Goal: Task Accomplishment & Management: Use online tool/utility

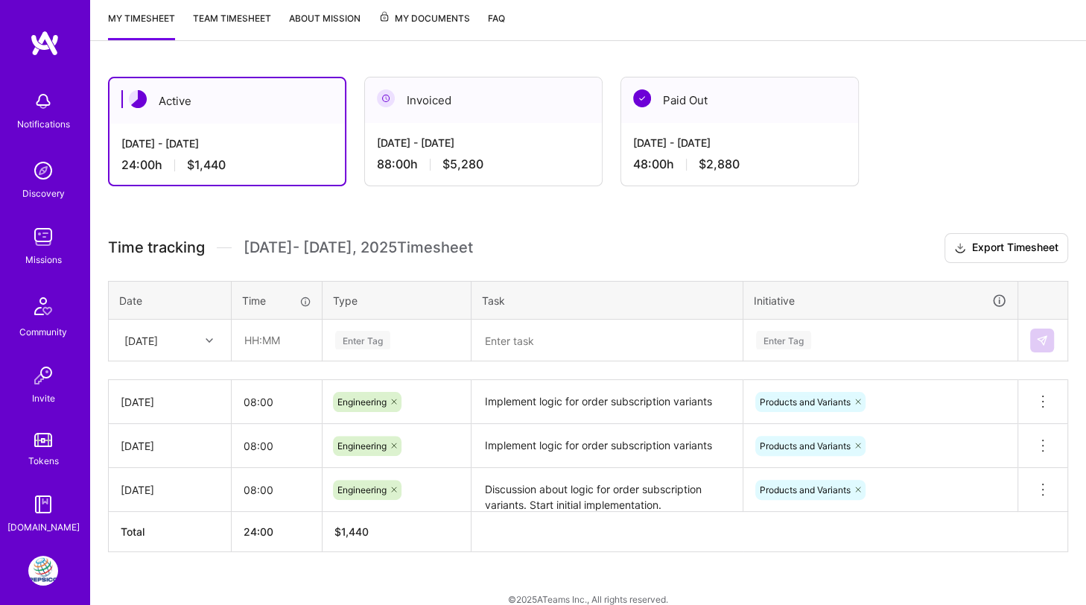
scroll to position [212, 0]
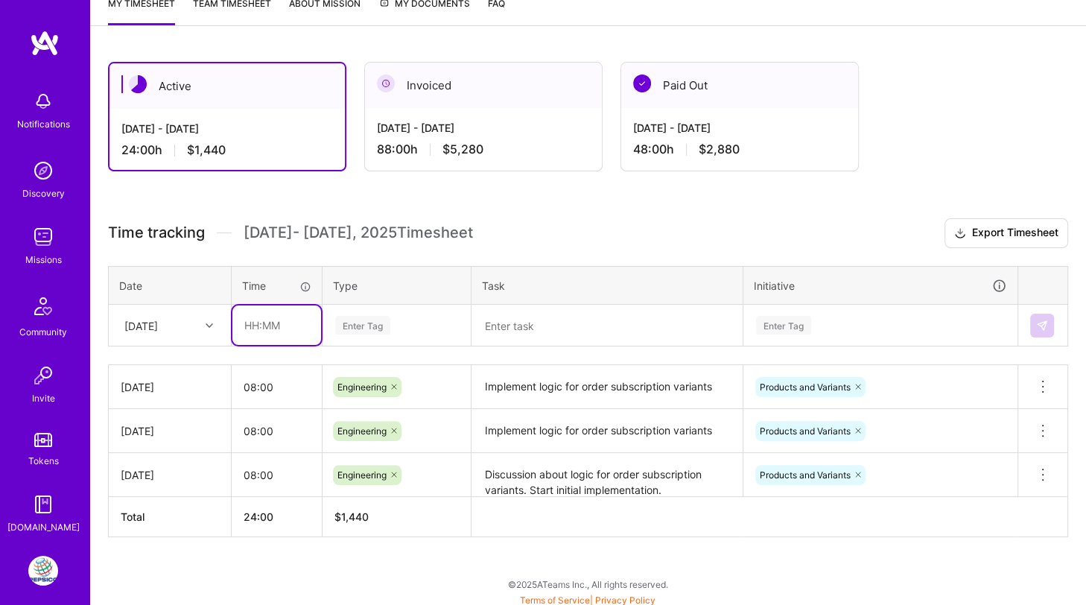
click at [267, 323] on input "text" at bounding box center [276, 324] width 89 height 39
type input "08:00"
click at [357, 331] on div "Enter Tag" at bounding box center [362, 325] width 55 height 23
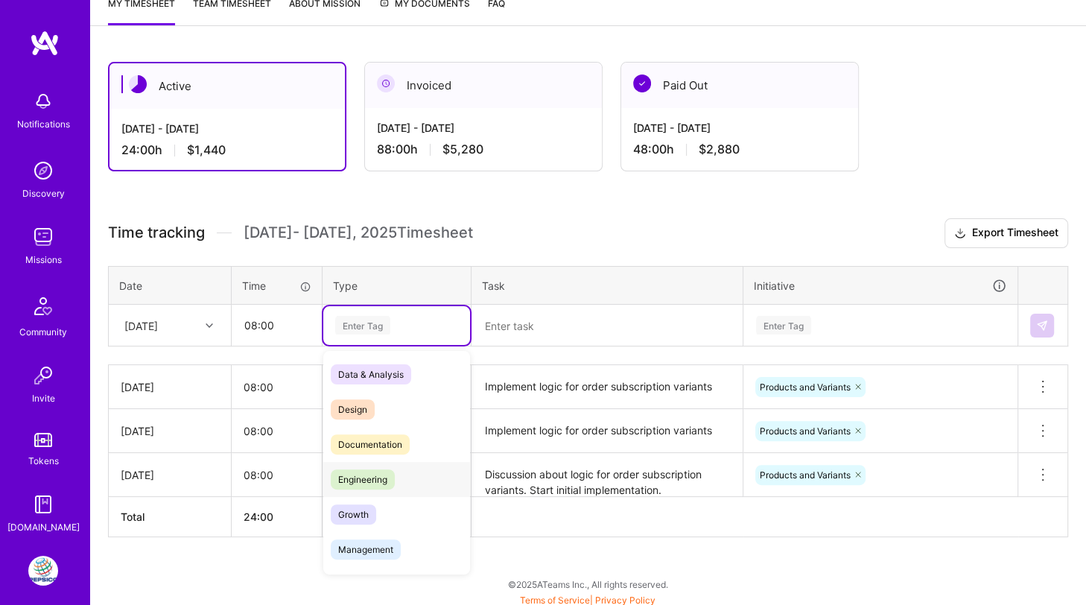
click at [363, 473] on span "Engineering" at bounding box center [363, 479] width 64 height 20
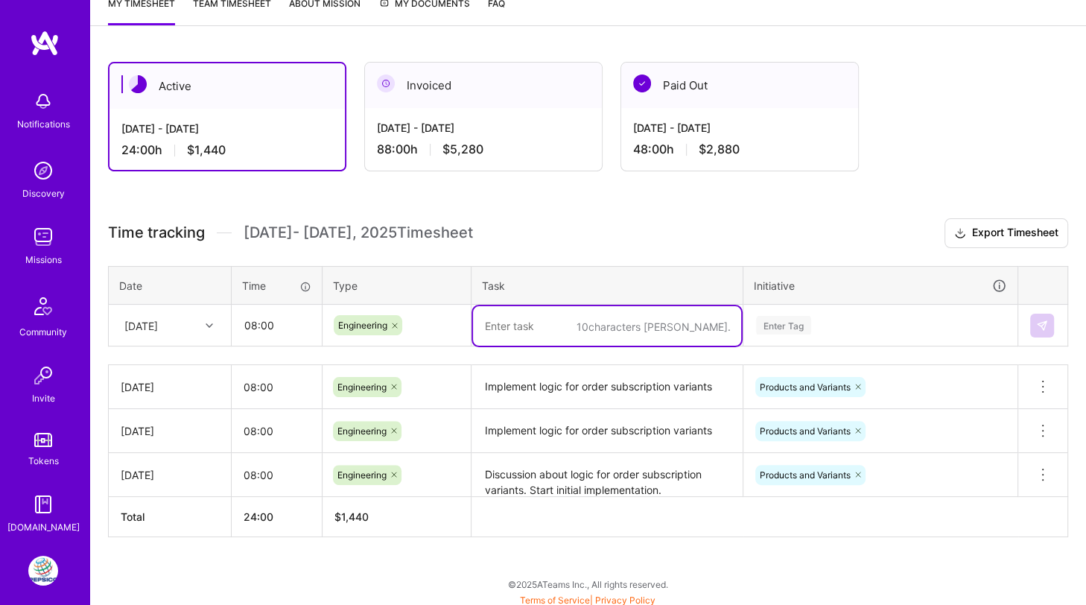
click at [534, 325] on textarea at bounding box center [607, 325] width 268 height 39
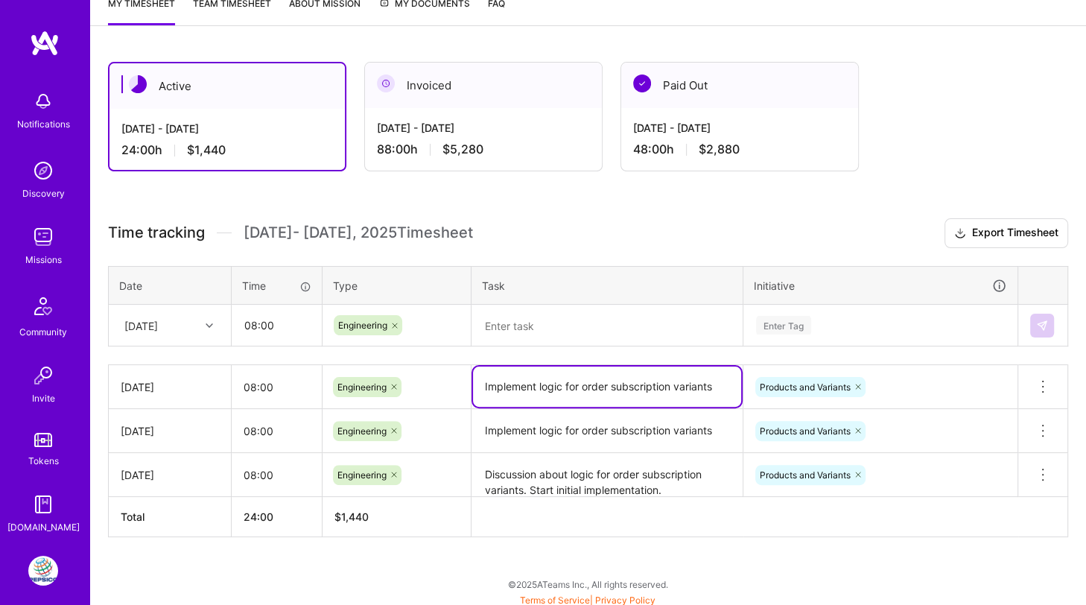
click at [525, 384] on textarea "Implement logic for order subscription variants" at bounding box center [607, 386] width 268 height 40
click at [521, 323] on textarea at bounding box center [607, 325] width 268 height 39
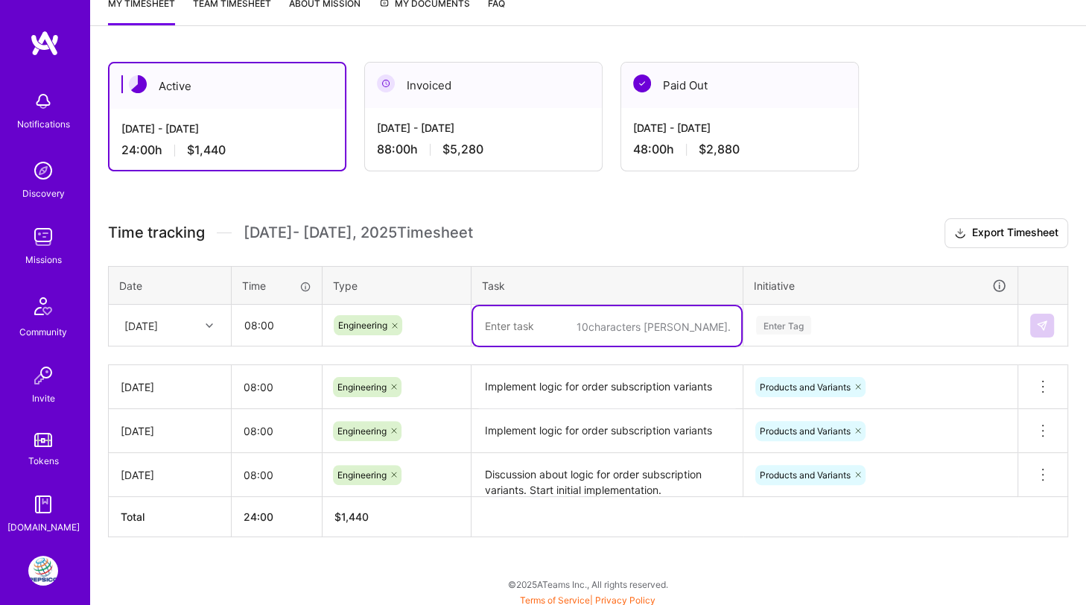
paste textarea "Implement logic for order subscription variants"
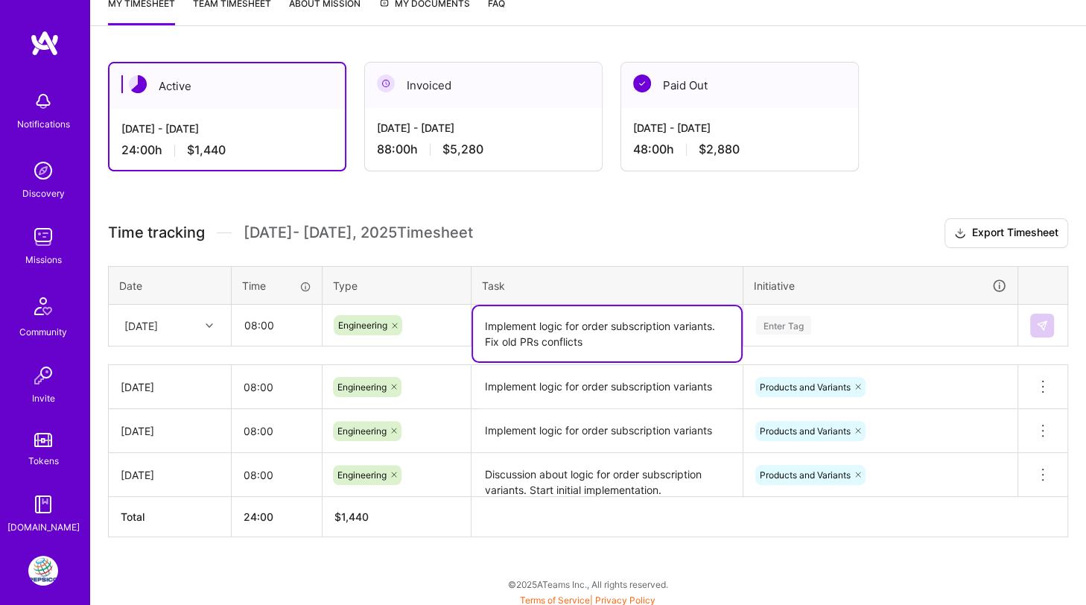
type textarea "Implement logic for order subscription variants. Fix old PRs conflicts"
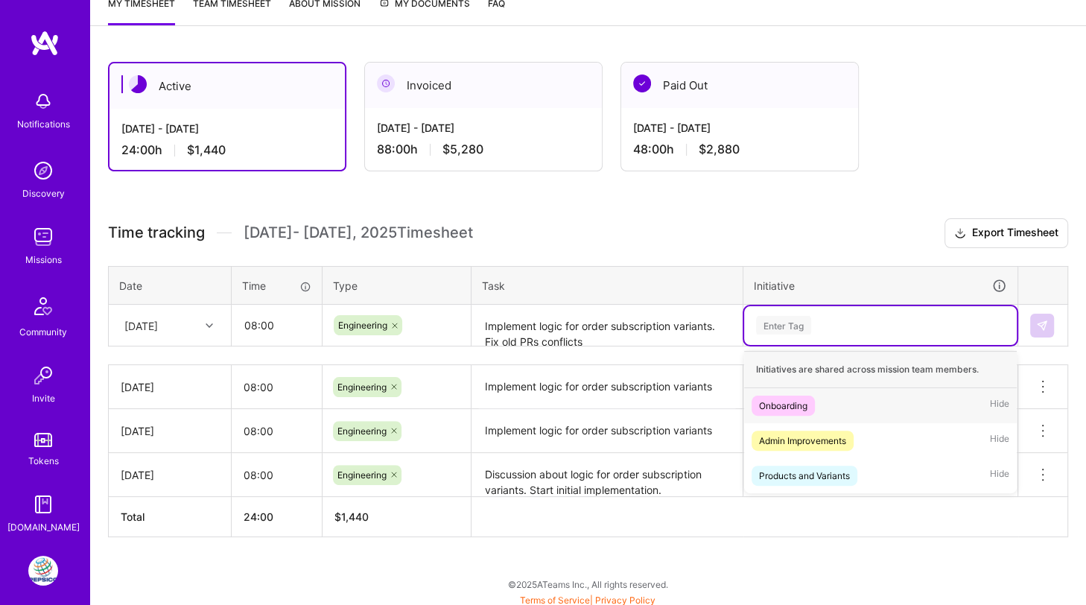
click at [782, 317] on div "Enter Tag" at bounding box center [783, 325] width 55 height 23
click at [785, 473] on div "Products and Variants" at bounding box center [804, 476] width 91 height 16
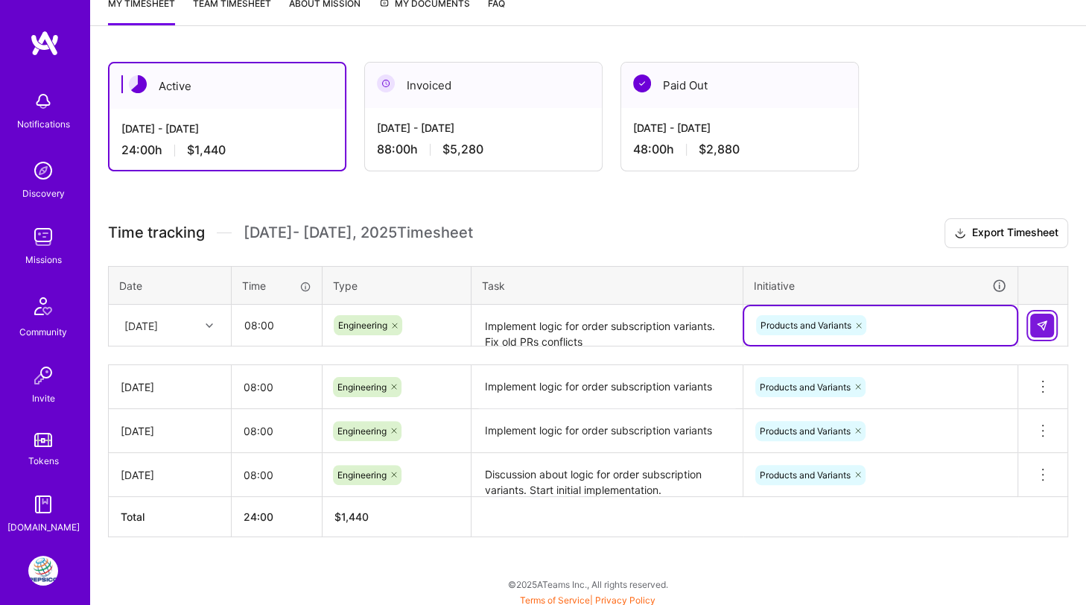
click at [1032, 323] on button at bounding box center [1042, 326] width 24 height 24
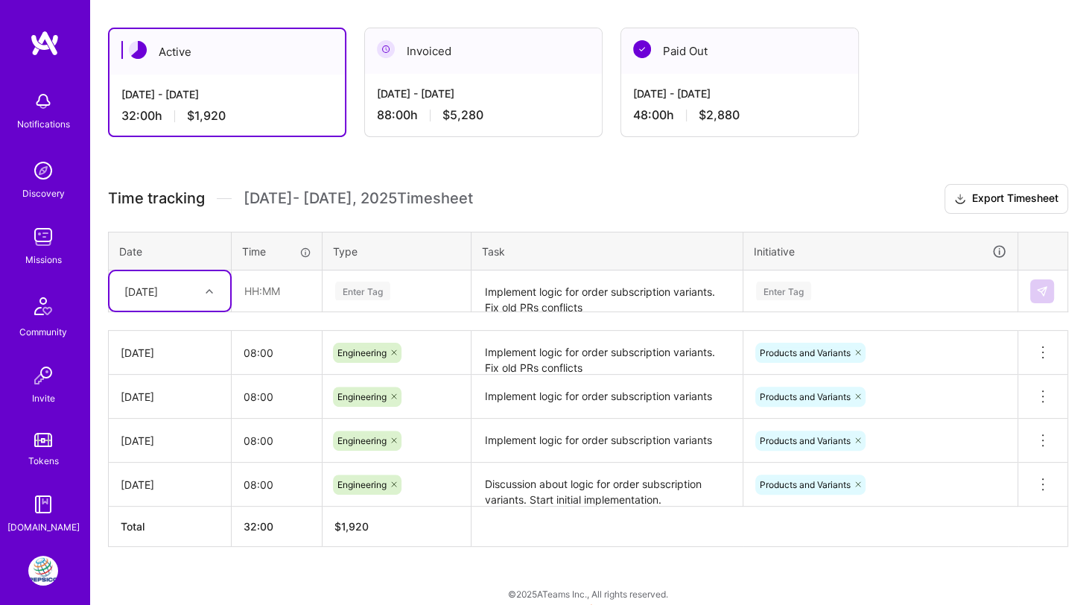
scroll to position [256, 0]
